Goal: Find specific page/section: Find specific page/section

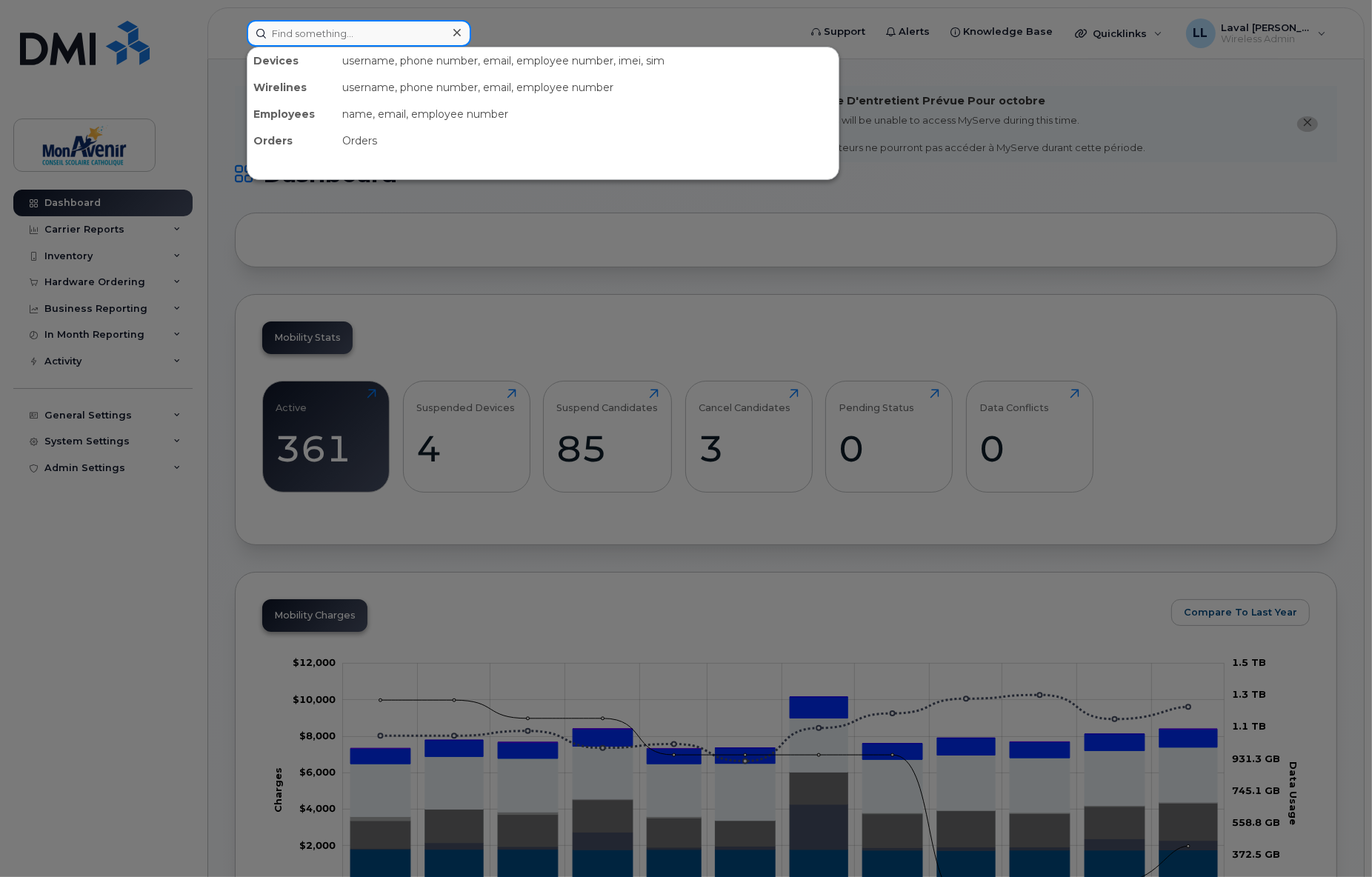
click at [321, 38] on input at bounding box center [359, 34] width 225 height 27
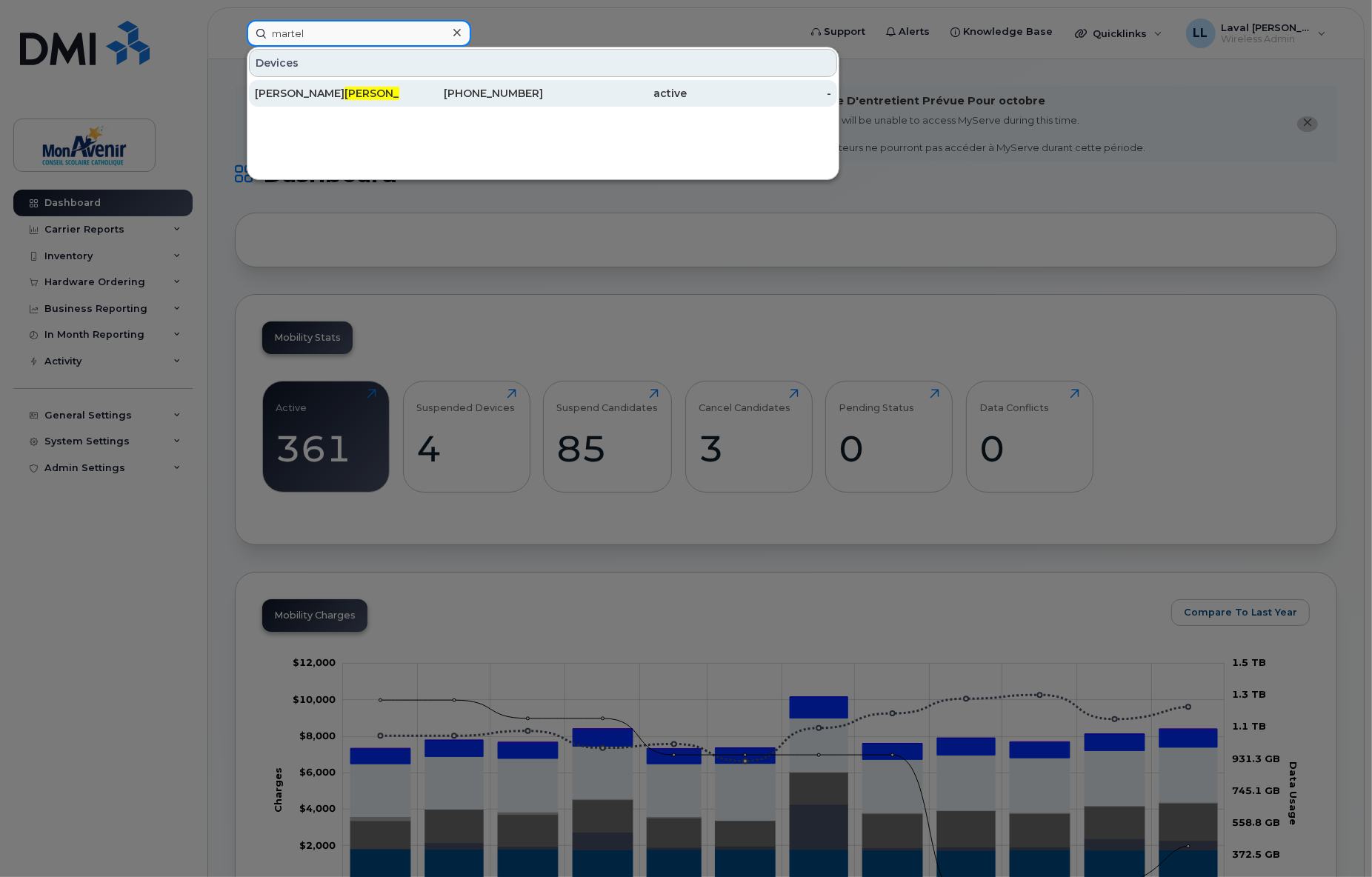
type input "martel"
click at [271, 84] on div "[PERSON_NAME]" at bounding box center [328, 93] width 145 height 27
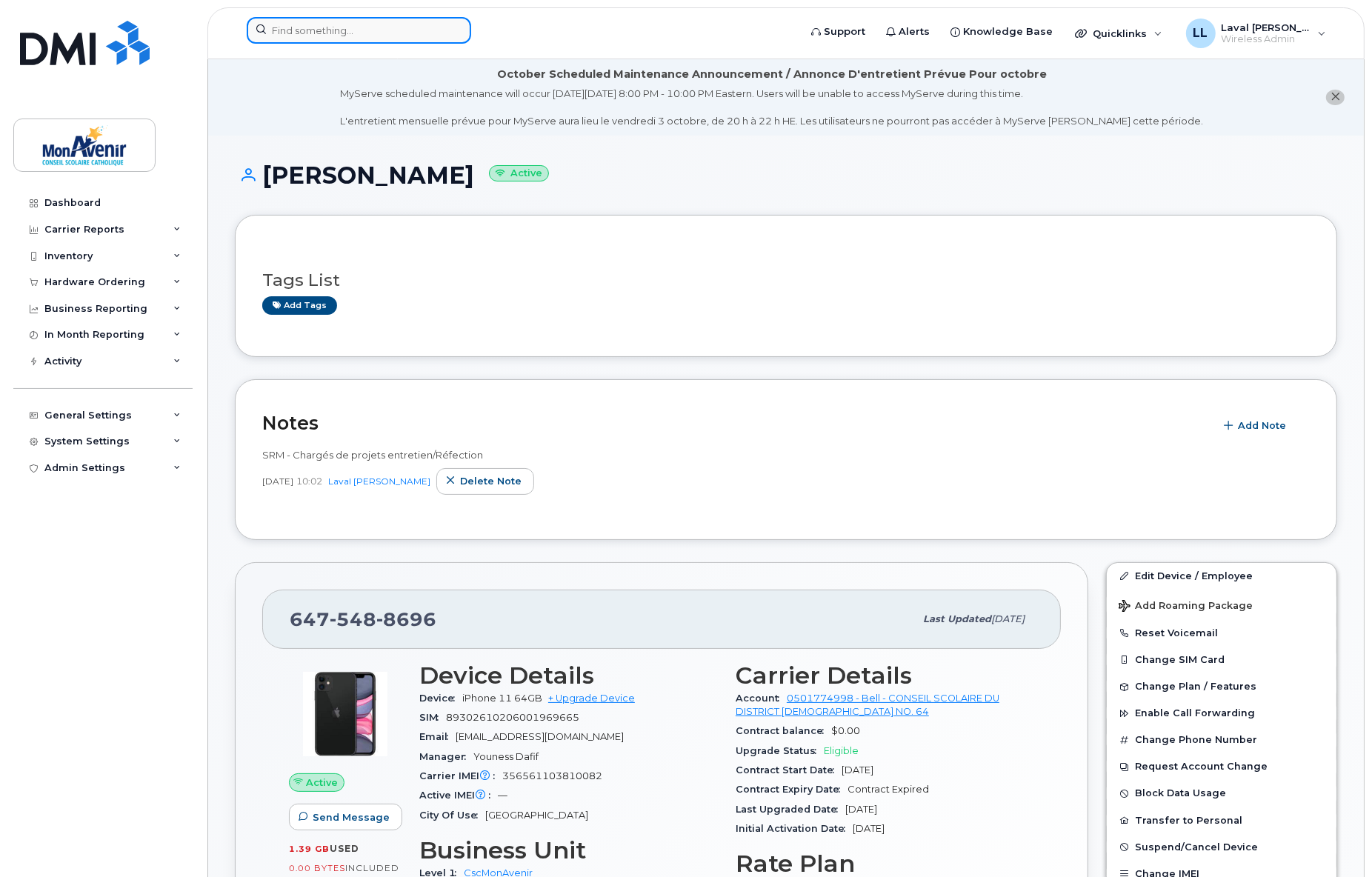
click at [323, 30] on input at bounding box center [359, 31] width 225 height 27
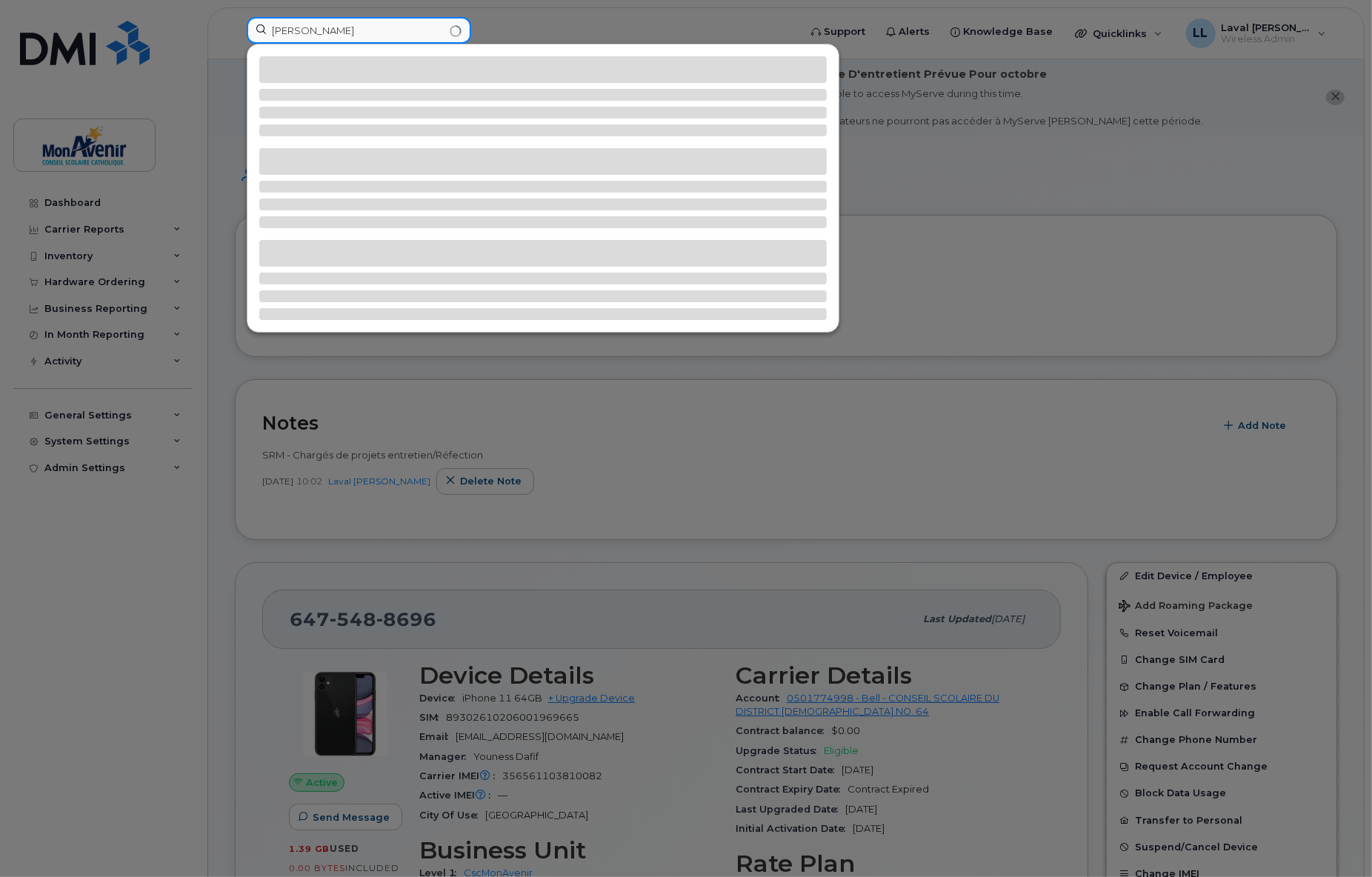
type input "[PERSON_NAME]"
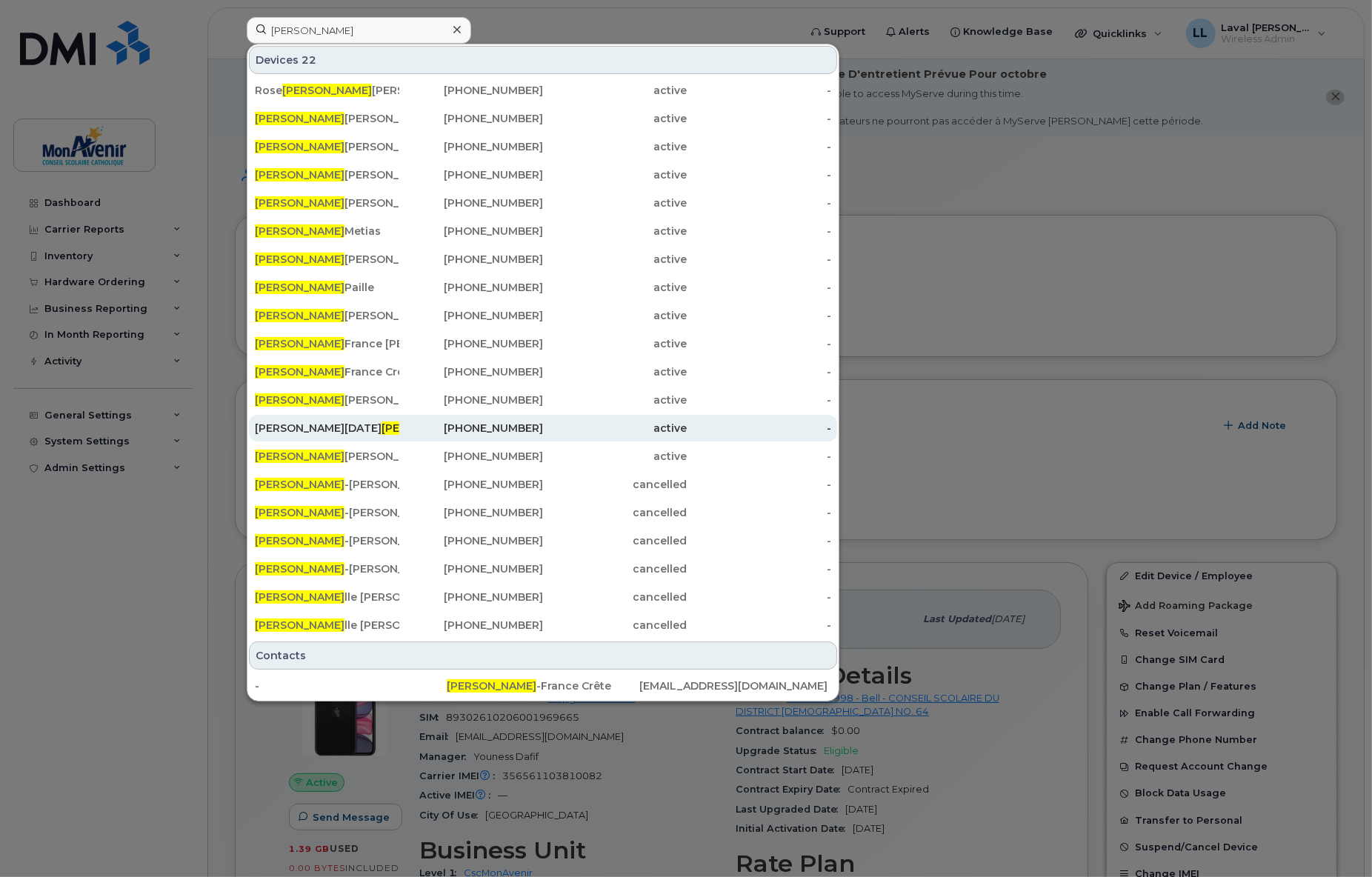
click at [319, 431] on div "[PERSON_NAME] [DATE][PERSON_NAME]" at bounding box center [328, 428] width 145 height 15
